Goal: Task Accomplishment & Management: Manage account settings

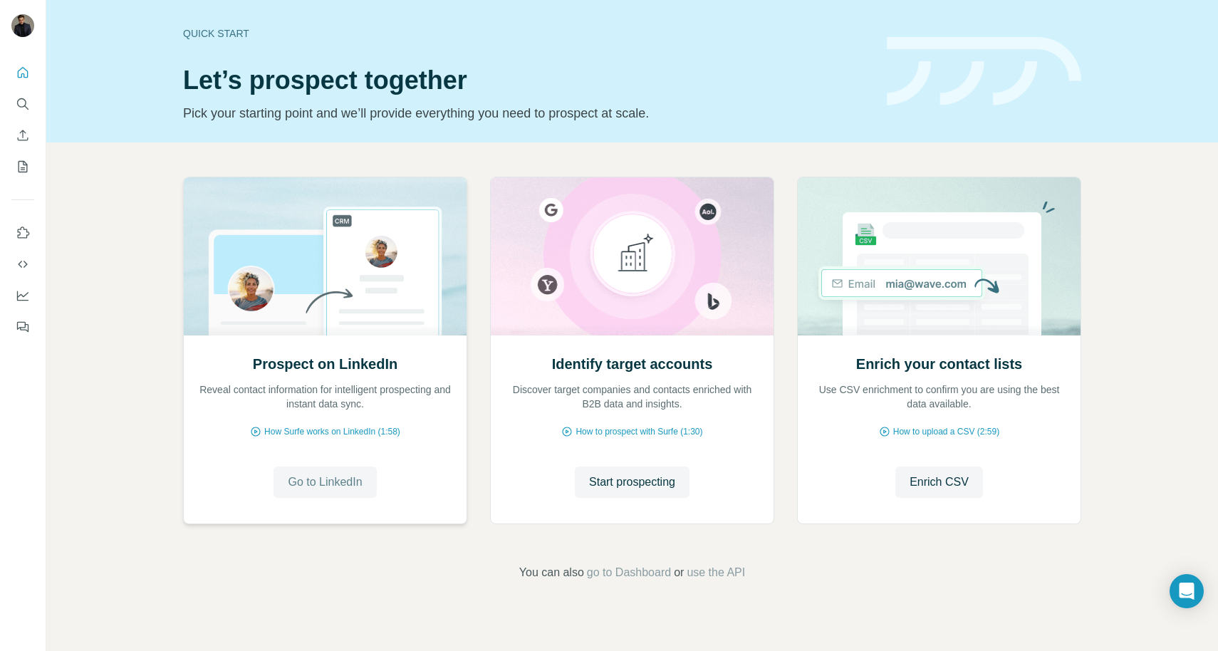
click at [346, 481] on span "Go to LinkedIn" at bounding box center [325, 482] width 74 height 17
click at [22, 132] on icon "Enrich CSV" at bounding box center [23, 135] width 14 height 14
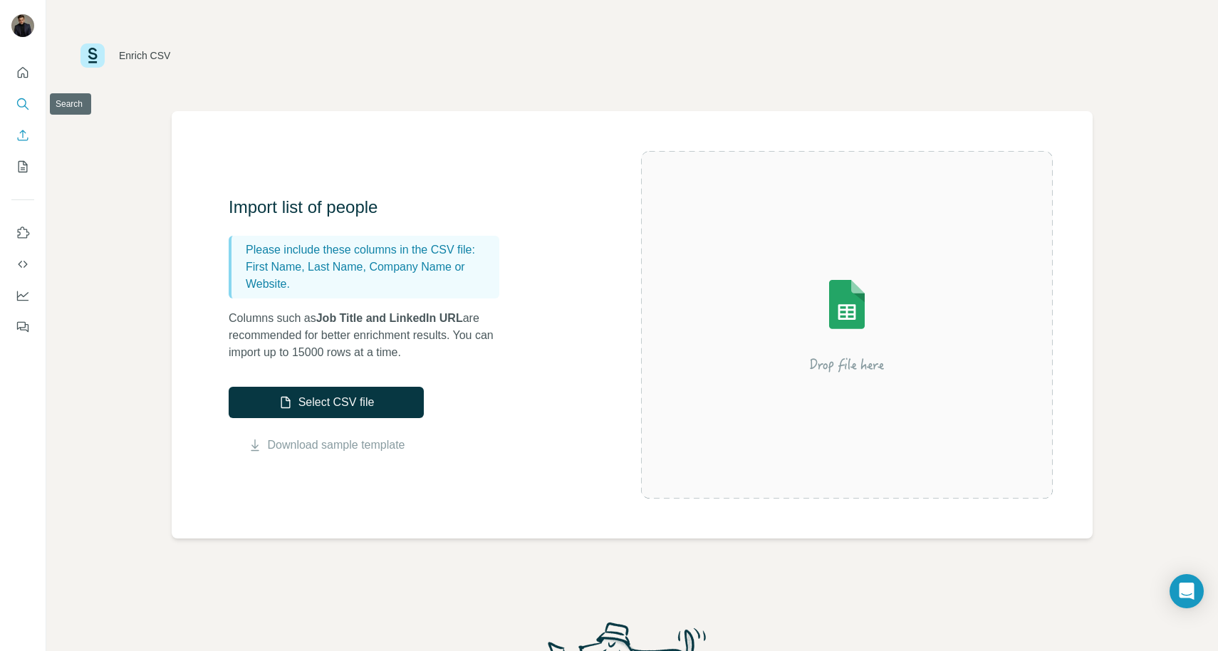
click at [25, 96] on button "Search" at bounding box center [22, 104] width 23 height 26
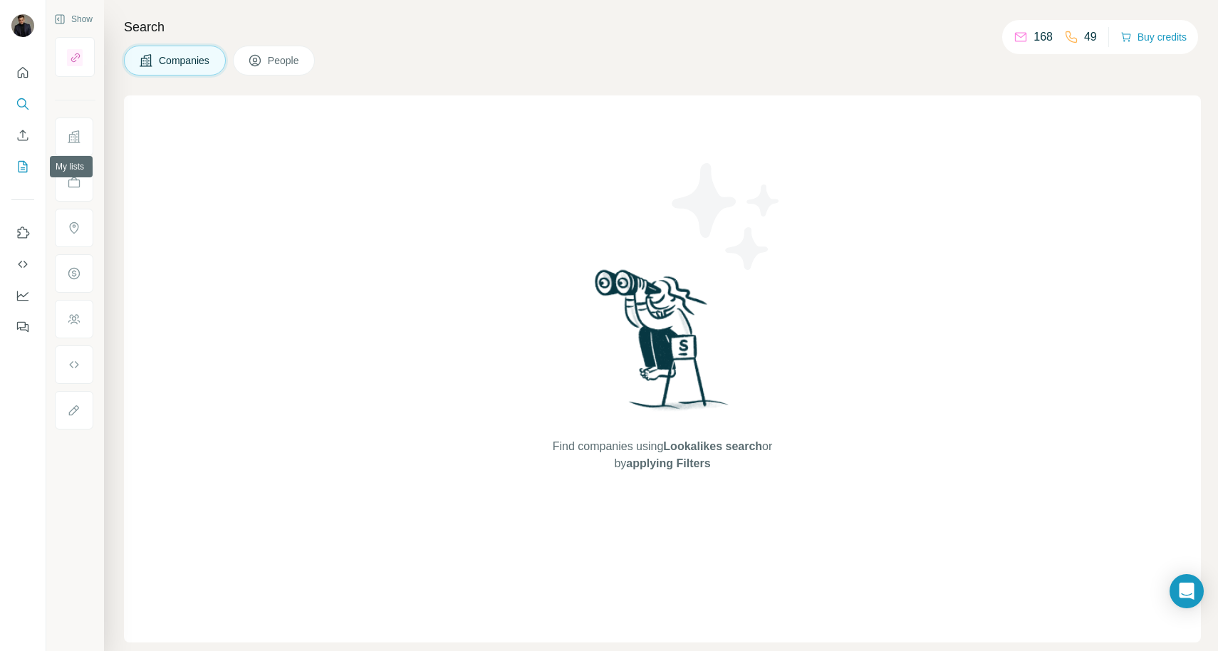
click at [24, 168] on icon "My lists" at bounding box center [24, 165] width 7 height 9
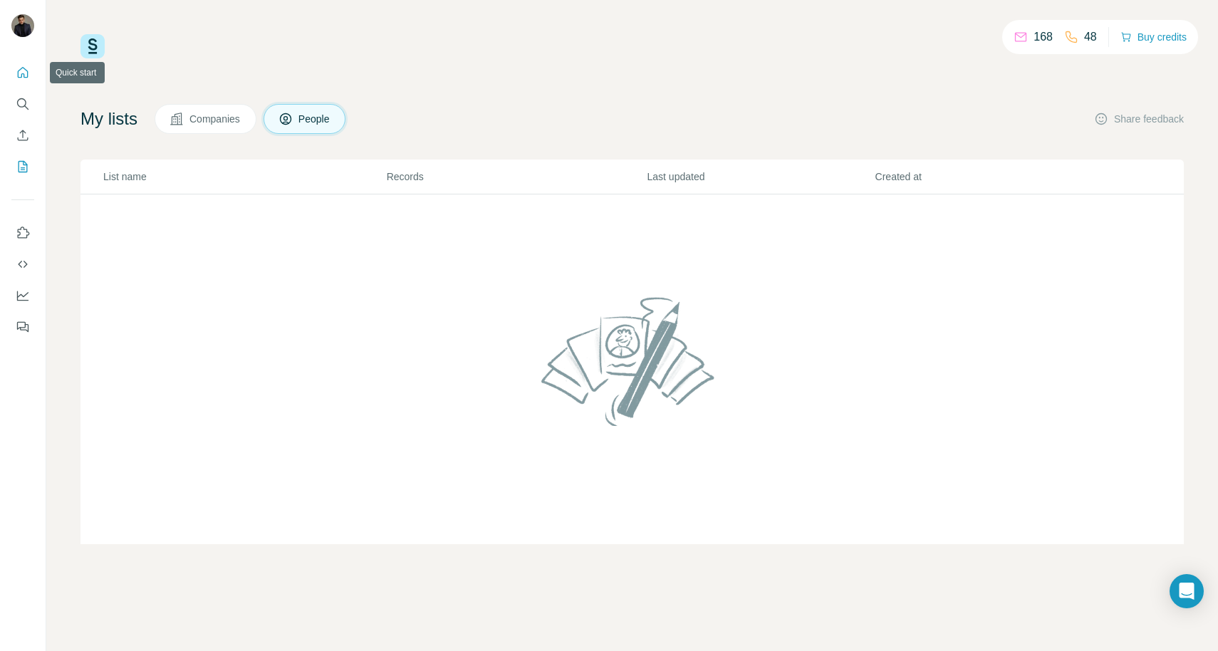
click at [23, 66] on icon "Quick start" at bounding box center [23, 73] width 14 height 14
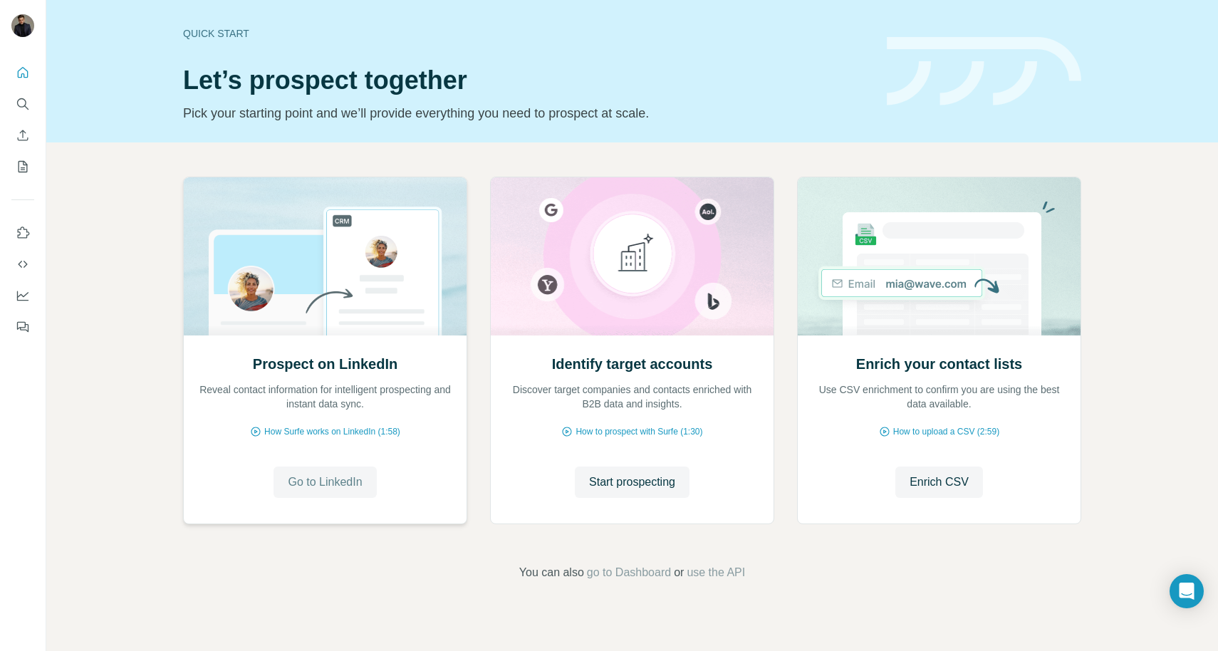
click at [345, 481] on span "Go to LinkedIn" at bounding box center [325, 482] width 74 height 17
click at [19, 226] on icon "Use Surfe on LinkedIn" at bounding box center [23, 233] width 14 height 14
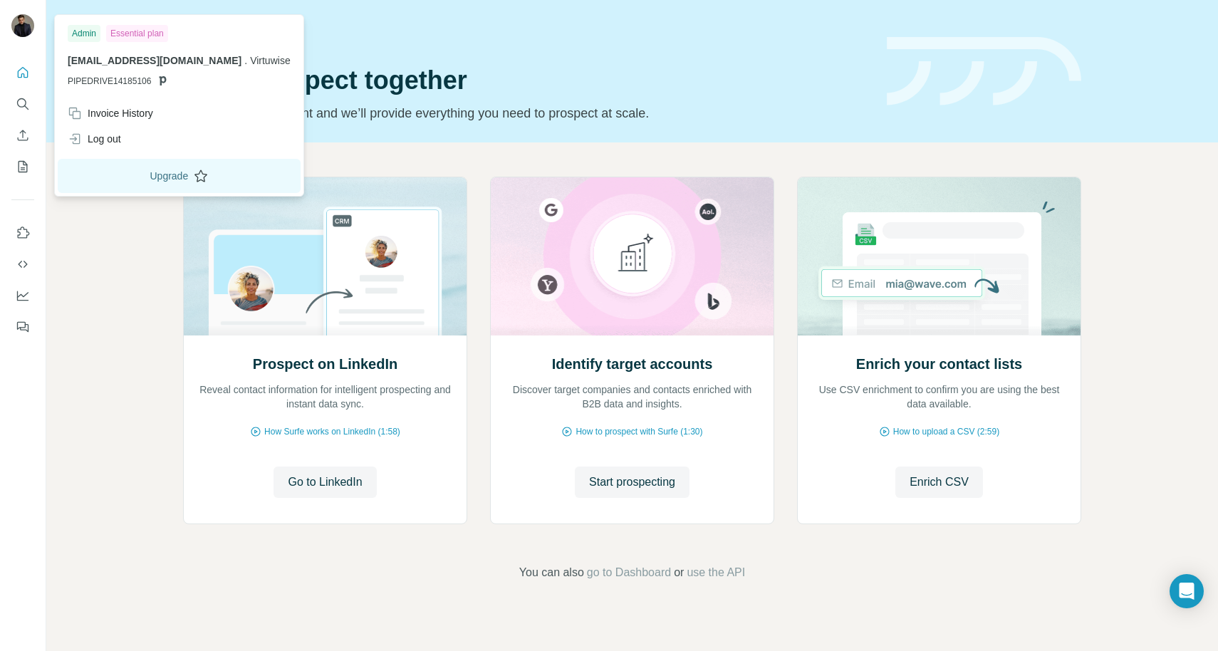
click at [166, 184] on button "Upgrade" at bounding box center [179, 176] width 243 height 34
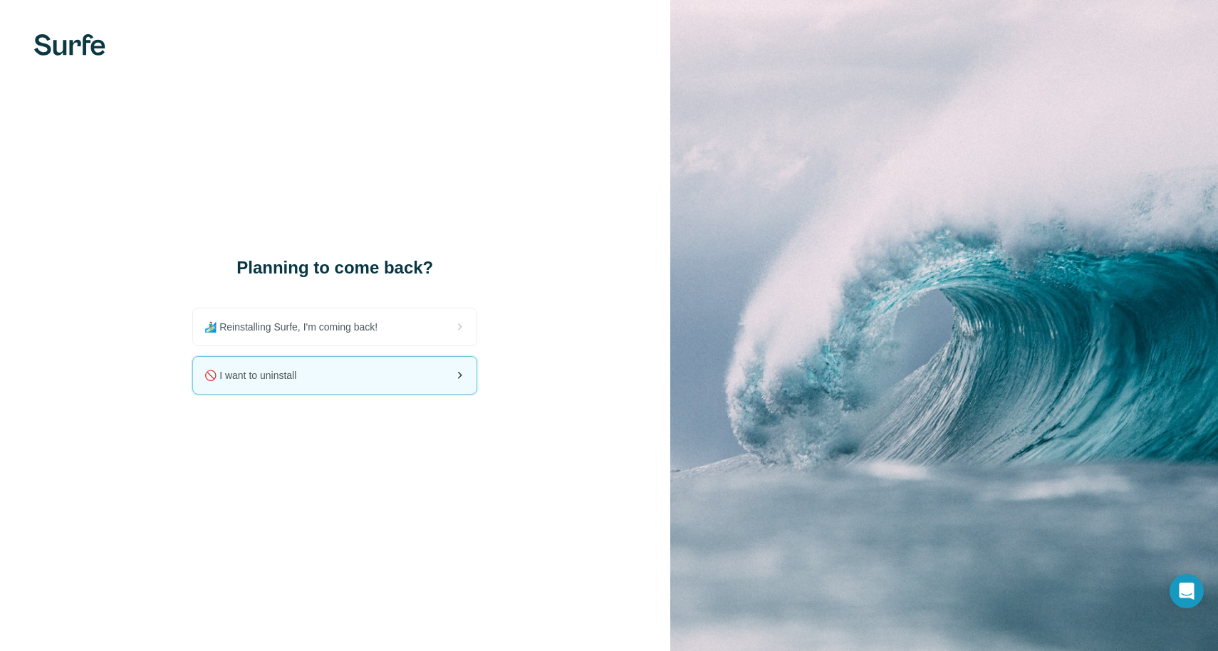
click at [385, 376] on div "🚫 I want to uninstall" at bounding box center [334, 375] width 283 height 37
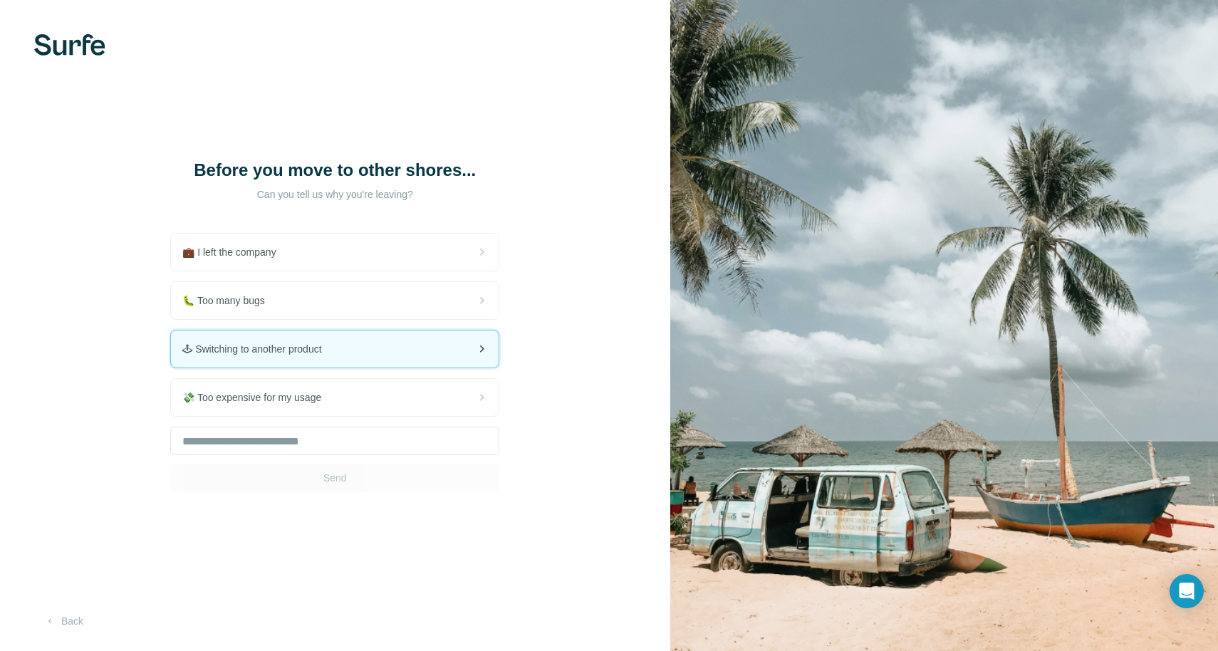
click at [363, 342] on div "🕹 Switching to another product" at bounding box center [335, 348] width 328 height 37
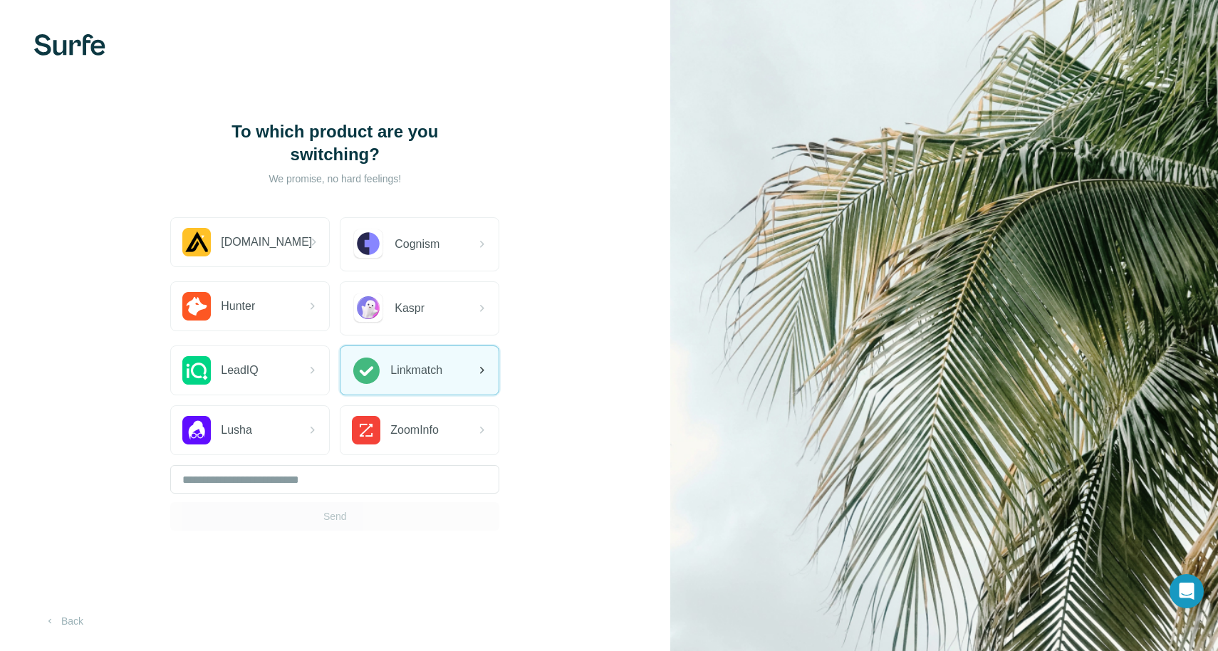
click at [392, 378] on span "Linkmatch" at bounding box center [416, 370] width 52 height 17
